Goal: Navigation & Orientation: Find specific page/section

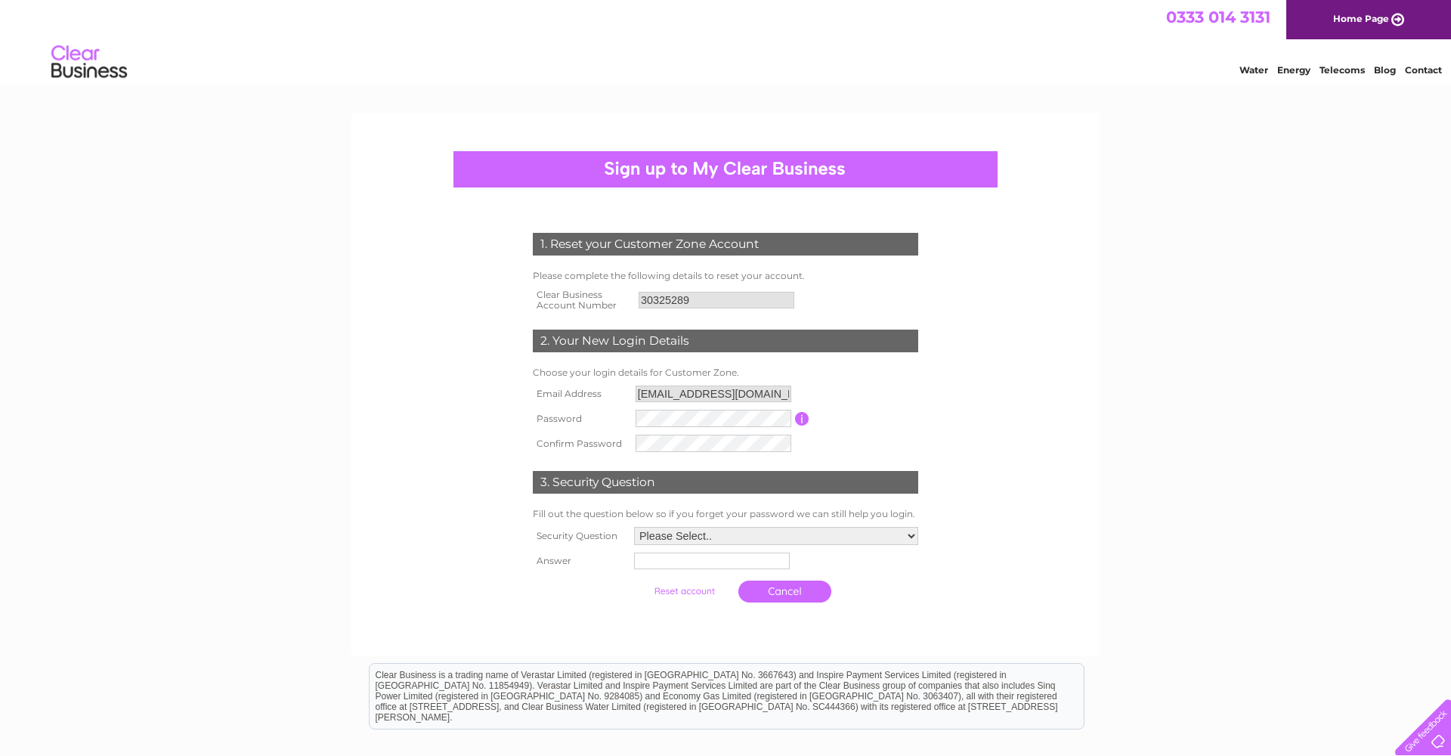
click at [1341, 14] on link "Home Page" at bounding box center [1368, 19] width 165 height 39
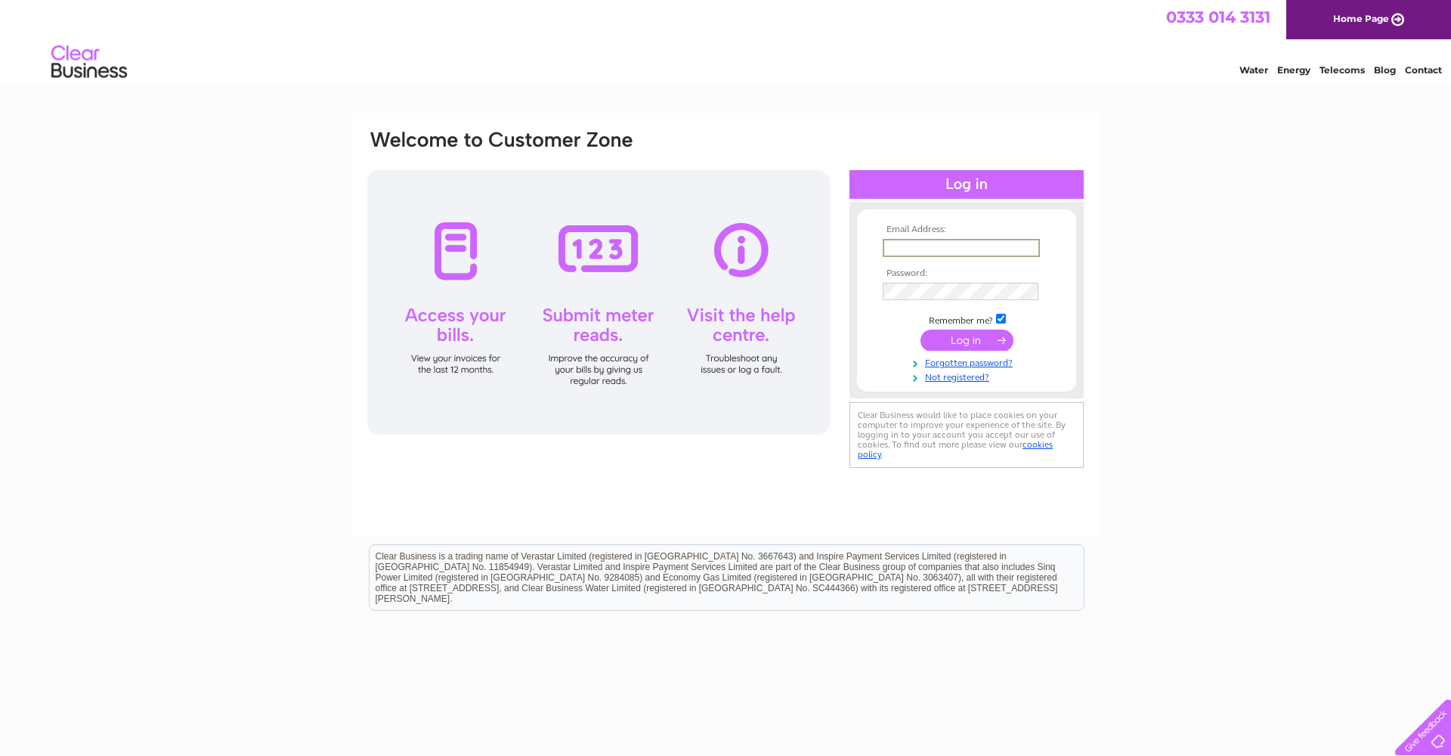
type input "lizzy@northcoastpilates.co.uk"
click at [967, 339] on input "submit" at bounding box center [966, 339] width 93 height 21
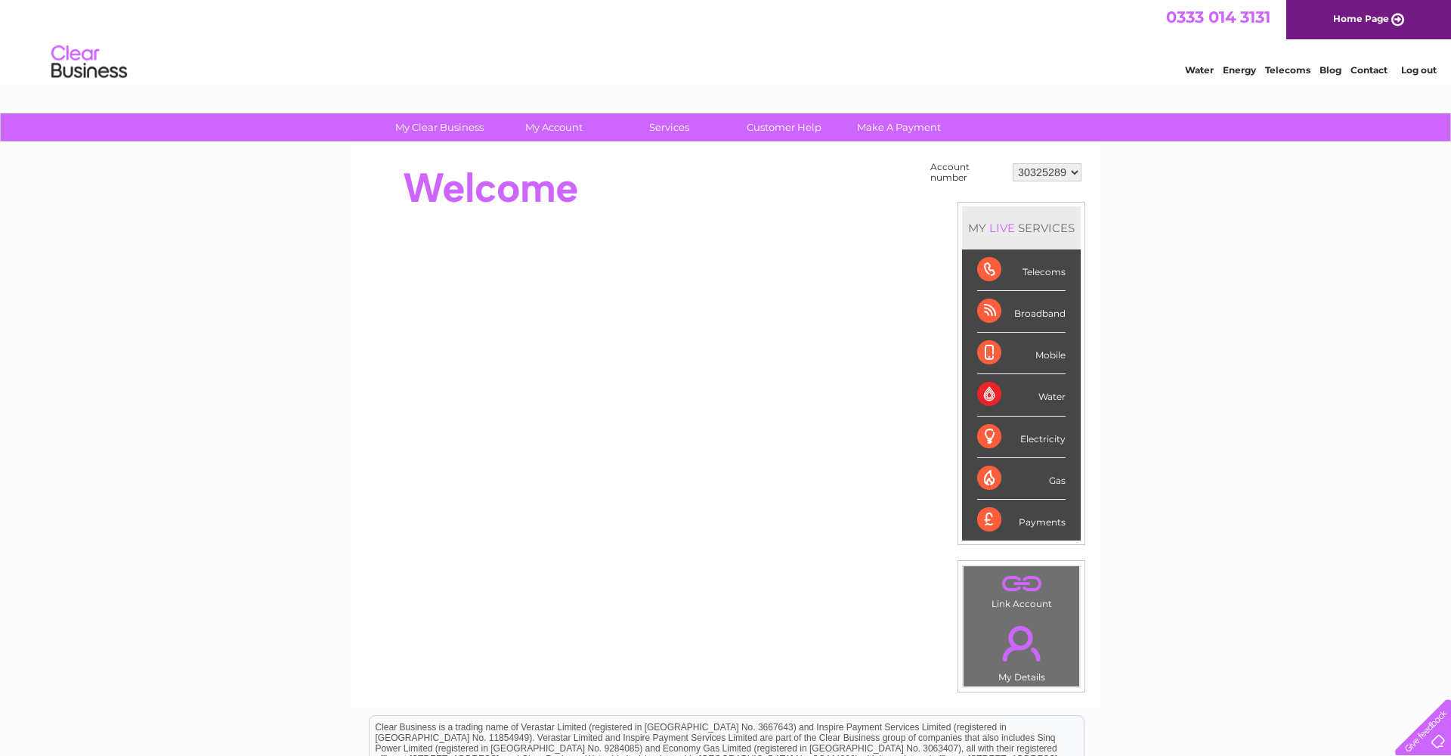
scroll to position [11, 0]
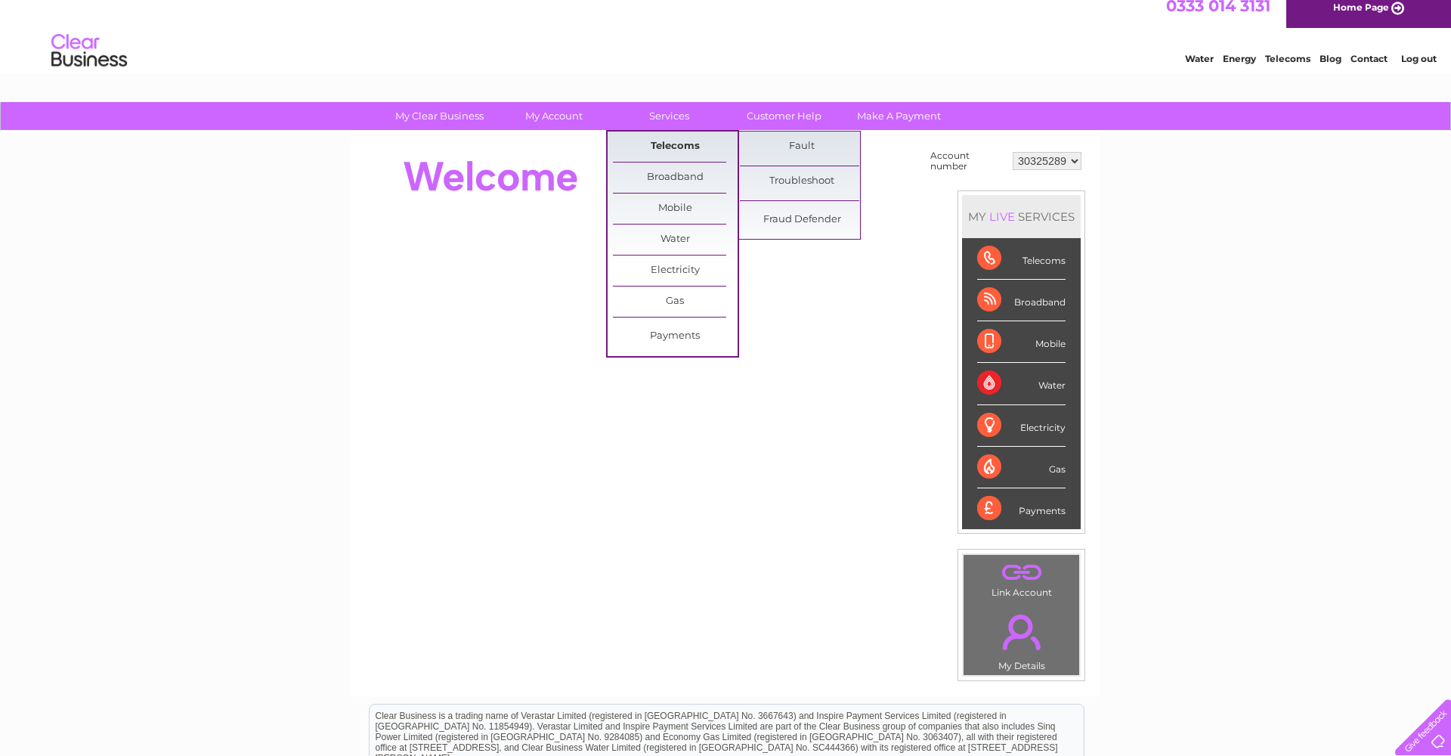
click at [667, 146] on link "Telecoms" at bounding box center [675, 146] width 125 height 30
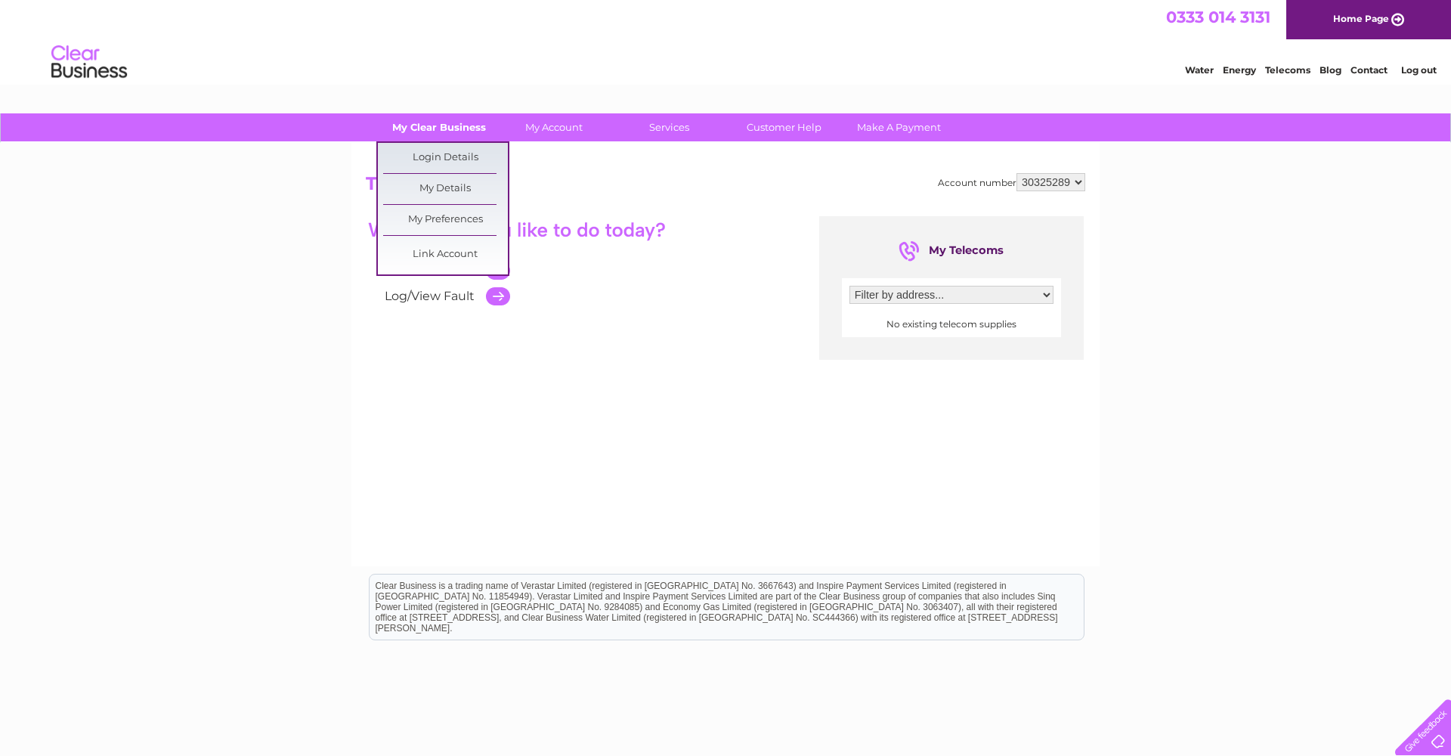
click at [447, 126] on link "My Clear Business" at bounding box center [439, 127] width 125 height 28
